Goal: Information Seeking & Learning: Understand process/instructions

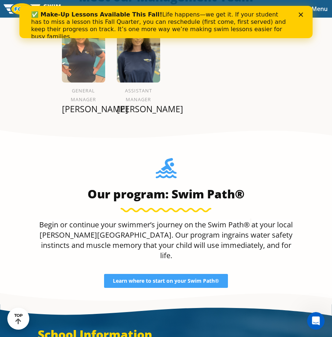
scroll to position [842, 0]
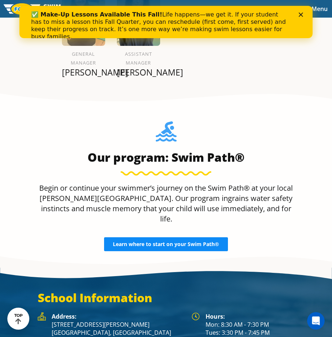
click at [198, 242] on span "Learn where to start on your Swim Path®" at bounding box center [166, 243] width 106 height 5
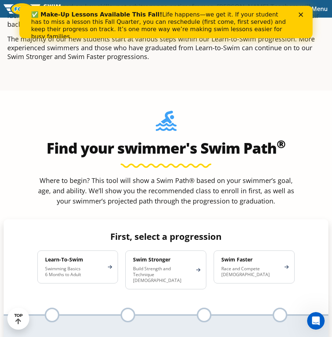
scroll to position [330, 0]
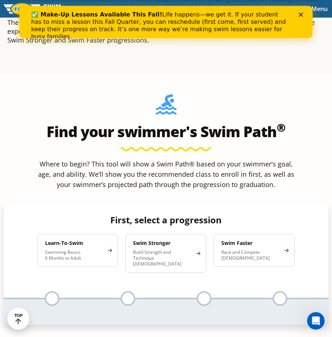
drag, startPoint x: 176, startPoint y: 259, endPoint x: 163, endPoint y: 356, distance: 97.6
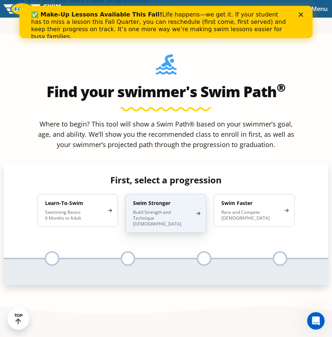
click at [148, 223] on p "Build Strength and Technique 5-13 Years Old" at bounding box center [162, 218] width 58 height 18
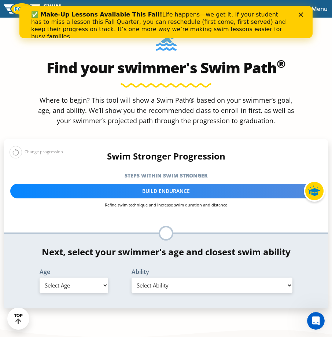
scroll to position [406, 0]
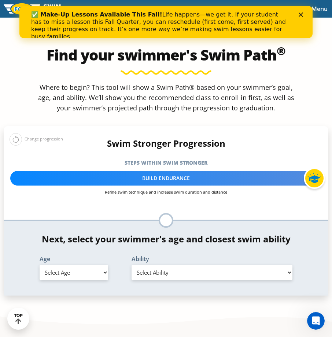
click at [94, 279] on select "Select Age 6 months - 1 year 1 year 2 years 3 years 4 years 5 years 6 years 7 y…" at bounding box center [74, 271] width 69 height 15
select select "5-years"
click at [40, 264] on select "Select Age 6 months - 1 year 1 year 2 years 3 years 4 years 5 years 6 years 7 y…" at bounding box center [74, 271] width 69 height 15
click at [172, 267] on select "Select Ability First in-water experience When in the water, reliant on a life j…" at bounding box center [211, 271] width 161 height 15
select select "5-years-in-open-water-able-to-swim-for-at-least-15-ft-back-to-safety-while-flip…"
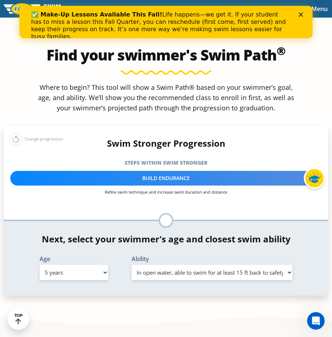
click at [131, 264] on select "Select Ability First in-water experience When in the water, reliant on a life j…" at bounding box center [211, 271] width 161 height 15
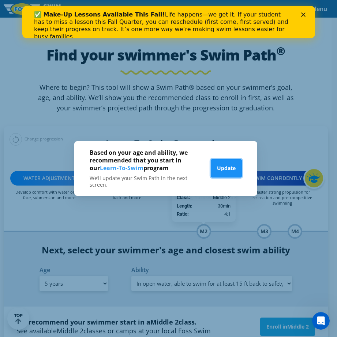
click at [236, 170] on button "Update" at bounding box center [226, 168] width 31 height 18
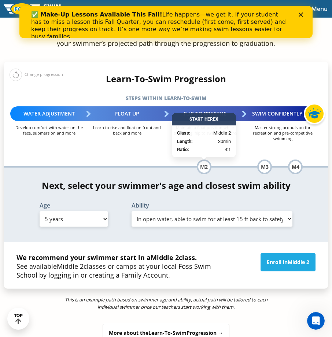
scroll to position [479, 0]
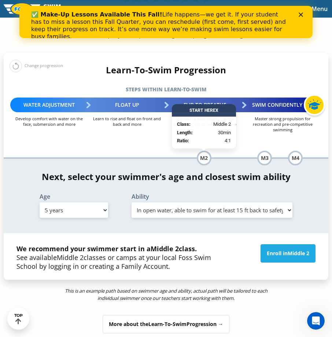
click at [149, 206] on select "Select Ability First in-water experience When in the water, reliant on a life j…" at bounding box center [211, 209] width 161 height 15
click at [60, 202] on div "Age Select Age 6 months - 1 year 1 year 2 years 3 years 4 years 5 years 6 years…" at bounding box center [73, 205] width 85 height 24
click at [60, 209] on select "Select Age 6 months - 1 year 1 year 2 years 3 years 4 years 5 years 6 years 7 y…" at bounding box center [74, 209] width 69 height 15
select select "2-years"
click at [40, 202] on select "Select Age 6 months - 1 year 1 year 2 years 3 years 4 years 5 years 6 years 7 y…" at bounding box center [74, 209] width 69 height 15
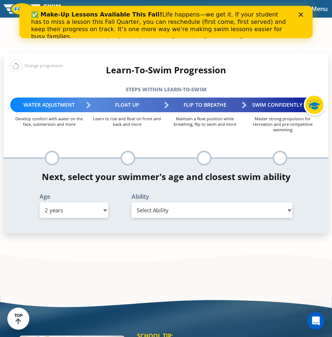
click at [160, 206] on select "Select Ability First in-water experience Comfortable with water poured over the…" at bounding box center [211, 209] width 161 height 15
click at [131, 218] on select "Select Ability First in-water experience Comfortable with water poured over the…" at bounding box center [211, 209] width 161 height 15
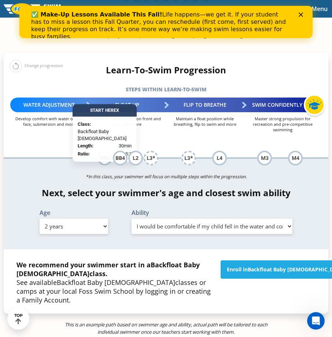
drag, startPoint x: 191, startPoint y: 223, endPoint x: 187, endPoint y: 226, distance: 4.6
click at [191, 224] on select "Select Ability First in-water experience Comfortable with water poured over the…" at bounding box center [211, 225] width 161 height 15
click at [131, 218] on select "Select Ability First in-water experience Comfortable with water poured over the…" at bounding box center [211, 225] width 161 height 15
click at [218, 239] on div "*In this class, your swimmer will focus on multiple steps within the progressio…" at bounding box center [166, 204] width 324 height 90
click at [151, 229] on select "Select Ability First in-water experience Comfortable with water poured over the…" at bounding box center [211, 225] width 161 height 15
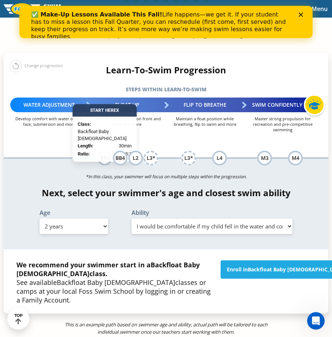
select select "2-years-i-would-be-comfortable-if-my-child-fell-in-the-water-and-confident-they…"
click at [131, 218] on select "Select Ability First in-water experience Comfortable with water poured over the…" at bounding box center [211, 225] width 161 height 15
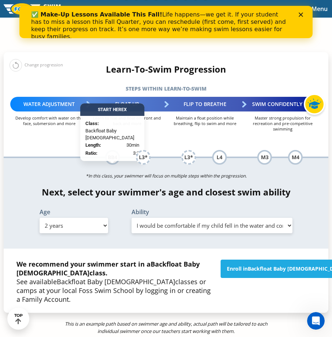
scroll to position [516, 0]
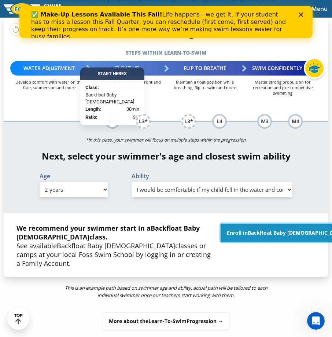
click at [286, 231] on span "Backfloat Baby [DEMOGRAPHIC_DATA]" at bounding box center [297, 232] width 98 height 7
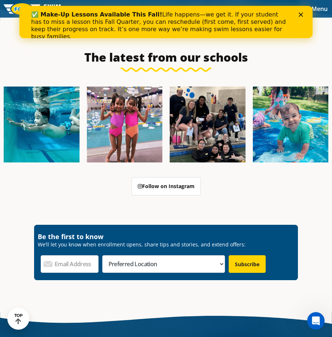
scroll to position [1541, 0]
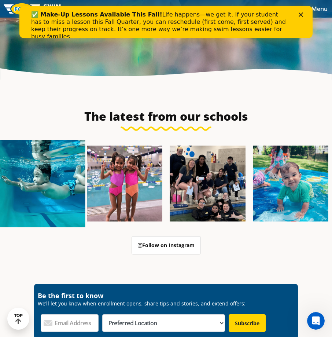
click at [51, 189] on img at bounding box center [41, 183] width 87 height 87
